Goal: Task Accomplishment & Management: Complete application form

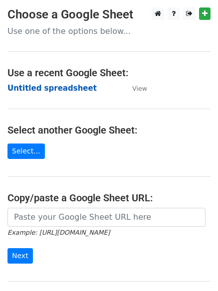
click at [33, 84] on strong "Untitled spreadsheet" at bounding box center [51, 88] width 89 height 9
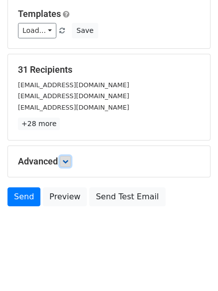
click at [62, 159] on link at bounding box center [65, 161] width 11 height 11
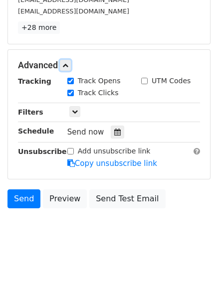
scroll to position [194, 0]
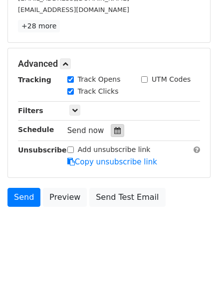
click at [114, 134] on icon at bounding box center [117, 130] width 6 height 7
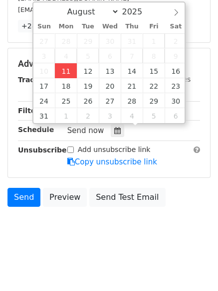
type input "2025-08-11 12:00"
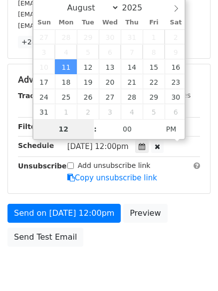
type input "4"
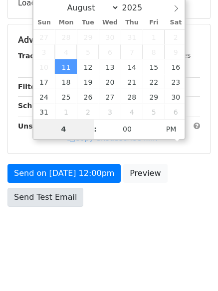
scroll to position [194, 0]
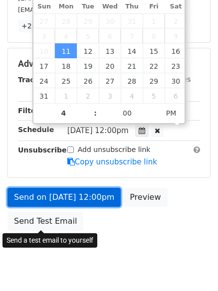
type input "2025-08-11 16:00"
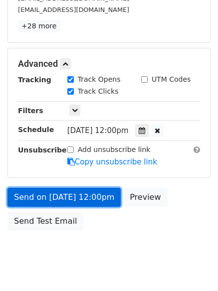
click at [63, 193] on link "Send on Aug 11 at 12:00pm" at bounding box center [63, 197] width 113 height 19
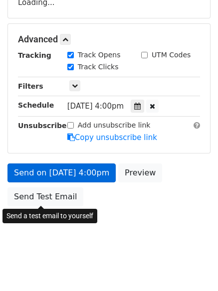
scroll to position [178, 0]
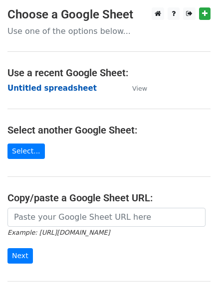
click at [45, 92] on strong "Untitled spreadsheet" at bounding box center [51, 88] width 89 height 9
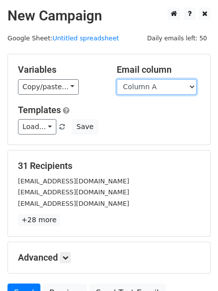
click at [154, 88] on select "Column A Column B Column C" at bounding box center [157, 86] width 80 height 15
select select "Column B"
click at [117, 79] on select "Column A Column B Column C" at bounding box center [157, 86] width 80 height 15
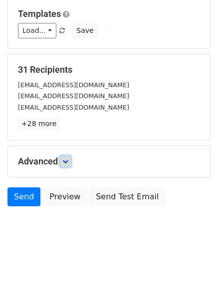
click at [71, 163] on link at bounding box center [65, 161] width 11 height 11
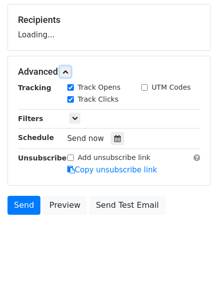
scroll to position [147, 0]
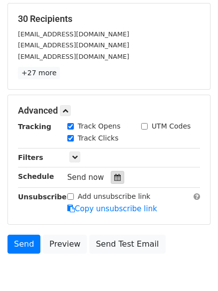
click at [116, 180] on icon at bounding box center [117, 177] width 6 height 7
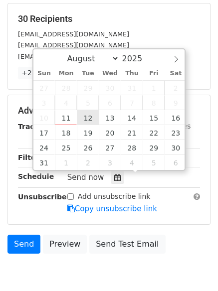
type input "2025-08-12 12:00"
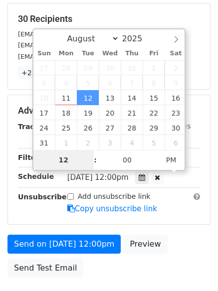
type input "5"
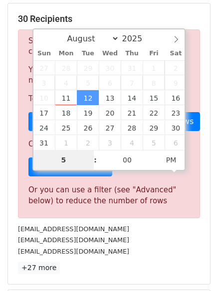
scroll to position [413, 0]
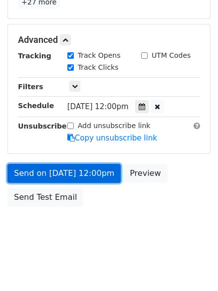
type input "2025-08-12 17:00"
click at [60, 165] on link "Send on Aug 12 at 12:00pm" at bounding box center [63, 173] width 113 height 19
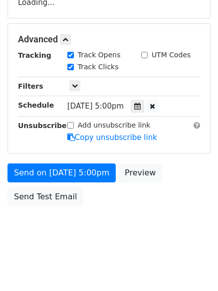
scroll to position [178, 0]
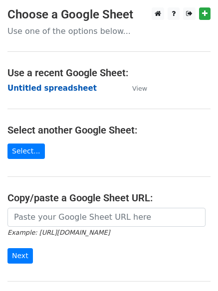
click at [46, 91] on strong "Untitled spreadsheet" at bounding box center [51, 88] width 89 height 9
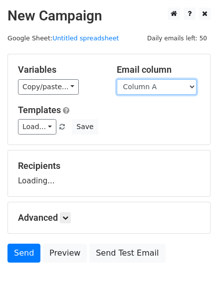
drag, startPoint x: 157, startPoint y: 83, endPoint x: 154, endPoint y: 91, distance: 8.1
click at [157, 83] on select "Column A Column B Column C" at bounding box center [157, 86] width 80 height 15
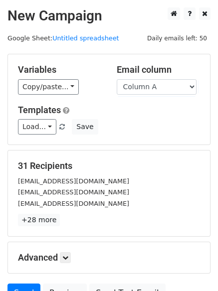
click at [147, 129] on div "Load... No templates saved Save" at bounding box center [108, 126] width 197 height 15
click at [153, 86] on select "Column A Column B Column C" at bounding box center [157, 86] width 80 height 15
select select "Column C"
click at [117, 79] on select "Column A Column B Column C" at bounding box center [157, 86] width 80 height 15
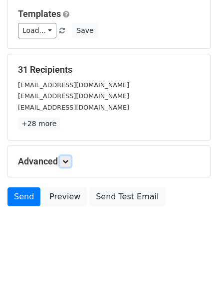
drag, startPoint x: 69, startPoint y: 165, endPoint x: 74, endPoint y: 167, distance: 5.6
click at [69, 164] on link at bounding box center [65, 161] width 11 height 11
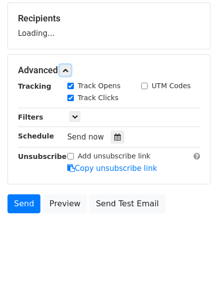
scroll to position [150, 0]
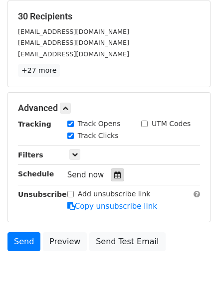
click at [112, 180] on div at bounding box center [117, 175] width 13 height 13
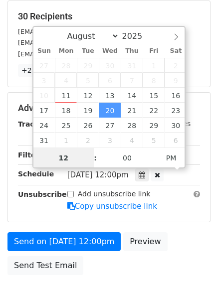
scroll to position [0, 0]
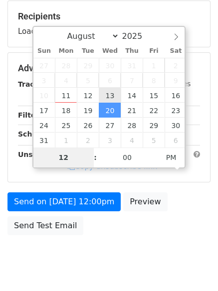
type input "2025-08-13 12:00"
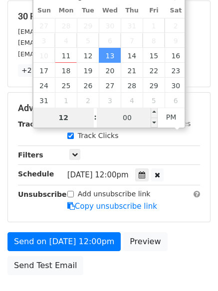
type input "6"
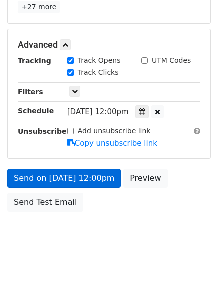
scroll to position [413, 0]
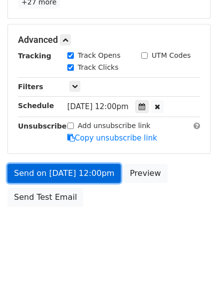
type input "2025-08-13 18:00"
click at [75, 169] on link "Send on Aug 13 at 12:00pm" at bounding box center [63, 173] width 113 height 19
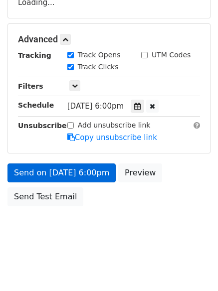
scroll to position [178, 0]
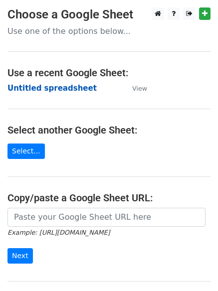
click at [40, 89] on strong "Untitled spreadsheet" at bounding box center [51, 88] width 89 height 9
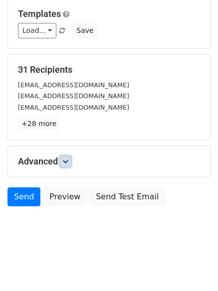
drag, startPoint x: 64, startPoint y: 163, endPoint x: 81, endPoint y: 169, distance: 18.0
click at [65, 162] on link at bounding box center [65, 161] width 11 height 11
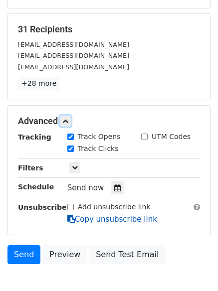
scroll to position [188, 0]
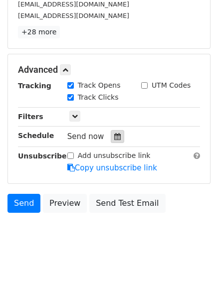
click at [115, 141] on div at bounding box center [117, 136] width 13 height 13
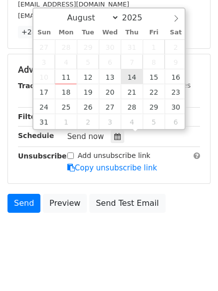
type input "[DATE] 12:00"
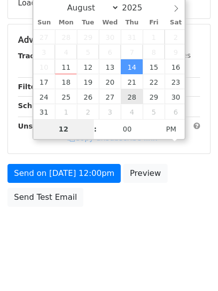
type input "7"
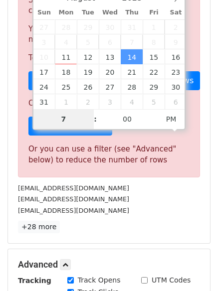
scroll to position [413, 0]
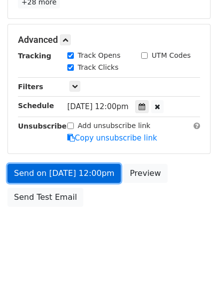
type input "[DATE] 19:00"
click at [67, 170] on link "Send on [DATE] 12:00pm" at bounding box center [63, 173] width 113 height 19
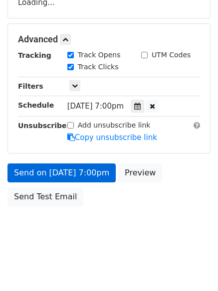
scroll to position [178, 0]
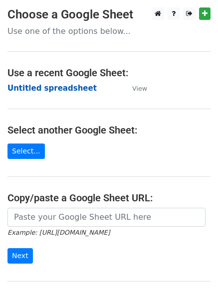
click at [23, 88] on strong "Untitled spreadsheet" at bounding box center [51, 88] width 89 height 9
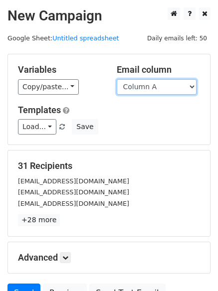
click at [165, 94] on select "Column A Column B Column C" at bounding box center [157, 86] width 80 height 15
select select "Column B"
click at [117, 79] on select "Column A Column B Column C" at bounding box center [157, 86] width 80 height 15
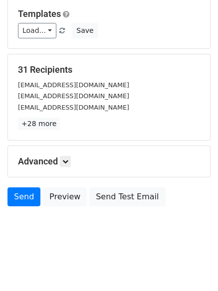
click at [74, 162] on h5 "Advanced" at bounding box center [109, 161] width 182 height 11
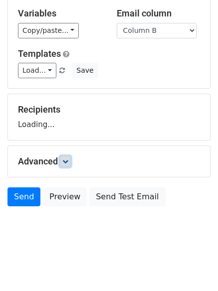
click at [71, 160] on link at bounding box center [65, 161] width 11 height 11
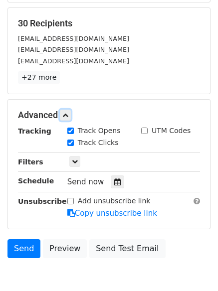
scroll to position [143, 0]
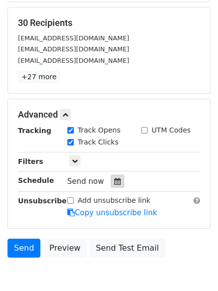
click at [114, 183] on icon at bounding box center [117, 181] width 6 height 7
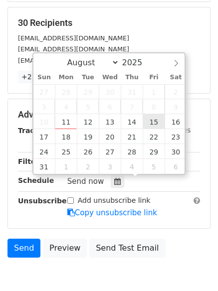
type input "2025-08-15 12:00"
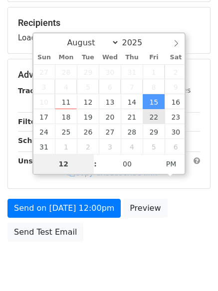
type input "8"
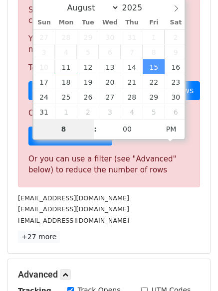
scroll to position [413, 0]
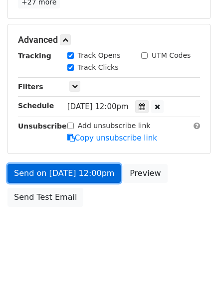
type input "2025-08-15 20:00"
click at [61, 179] on link "Send on Aug 15 at 12:00pm" at bounding box center [63, 173] width 113 height 19
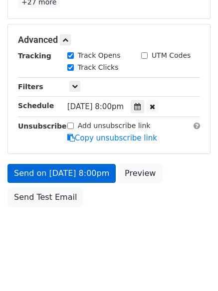
scroll to position [178, 0]
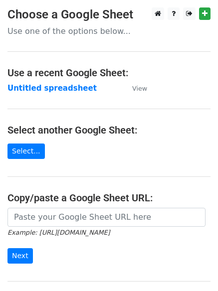
click at [38, 94] on td "Untitled spreadsheet" at bounding box center [64, 88] width 115 height 11
click at [36, 90] on strong "Untitled spreadsheet" at bounding box center [51, 88] width 89 height 9
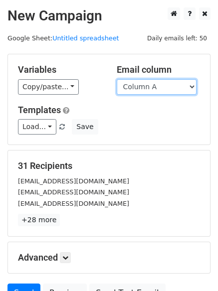
click at [143, 93] on select "Column A Column B Column C" at bounding box center [157, 86] width 80 height 15
select select "Column C"
click at [117, 79] on select "Column A Column B Column C" at bounding box center [157, 86] width 80 height 15
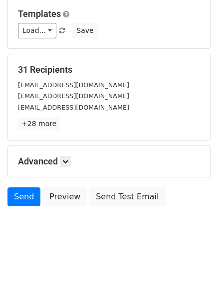
click at [63, 145] on form "Variables Copy/paste... {{Column A}} {{Column B}} {{Column C}} Email column Col…" at bounding box center [108, 85] width 203 height 254
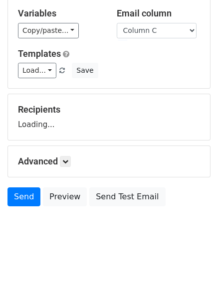
click at [70, 171] on div "Advanced Tracking Track Opens UTM Codes Track Clicks Filters Only include sprea…" at bounding box center [109, 161] width 202 height 31
click at [67, 164] on icon at bounding box center [65, 162] width 6 height 6
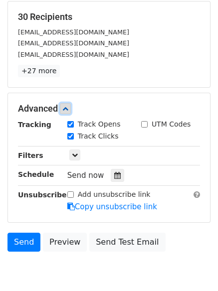
scroll to position [151, 0]
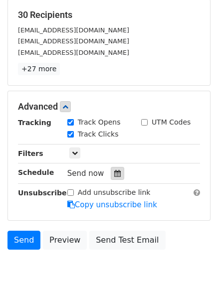
click at [114, 175] on icon at bounding box center [117, 173] width 6 height 7
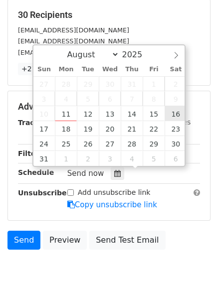
type input "[DATE] 12:00"
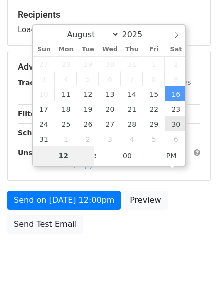
type input "9"
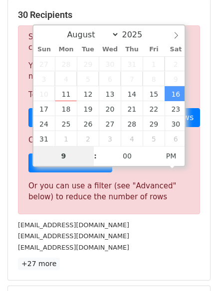
scroll to position [413, 0]
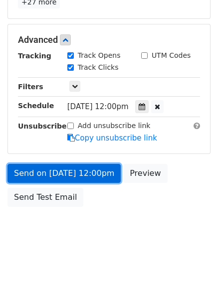
type input "[DATE] 21:00"
click at [60, 178] on link "Send on [DATE] 12:00pm" at bounding box center [63, 173] width 113 height 19
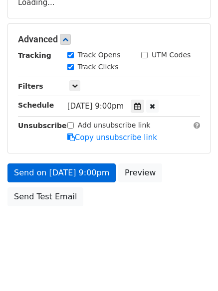
scroll to position [178, 0]
